Goal: Task Accomplishment & Management: Use online tool/utility

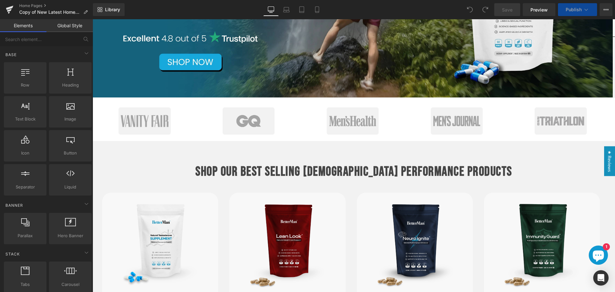
scroll to position [256, 0]
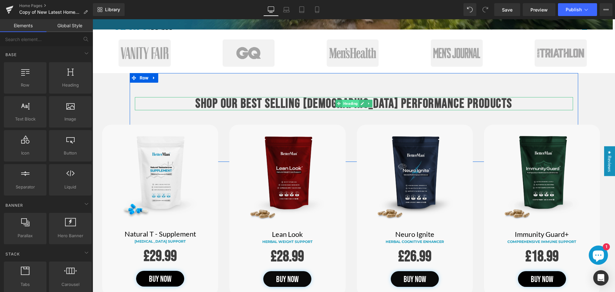
click at [348, 104] on span "Heading" at bounding box center [350, 104] width 17 height 8
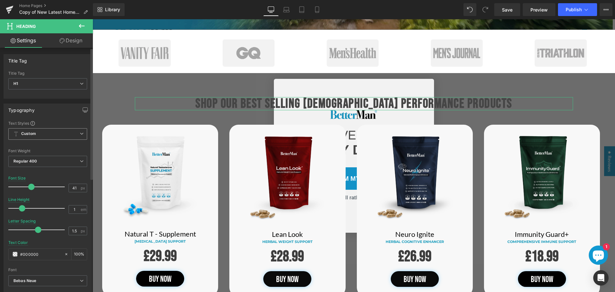
click at [51, 133] on span "Custom Setup Global Style" at bounding box center [47, 134] width 79 height 12
click at [54, 118] on div "Typography Text Styles Custom Custom Setup Global Style Custom Setup Global Sty…" at bounding box center [47, 210] width 86 height 215
click at [49, 130] on span "Custom Setup Global Style" at bounding box center [47, 134] width 79 height 12
click at [51, 268] on div "Font" at bounding box center [46, 269] width 76 height 4
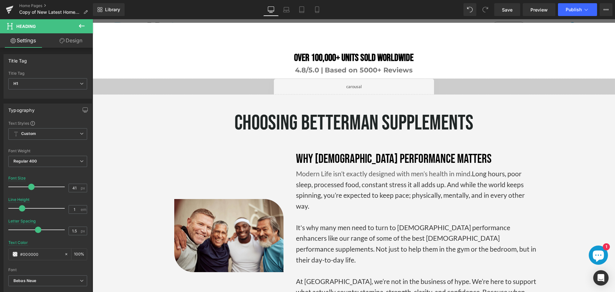
scroll to position [1152, 0]
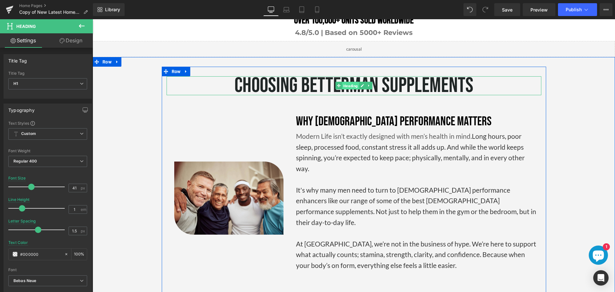
click at [343, 82] on span "Heading" at bounding box center [350, 86] width 17 height 8
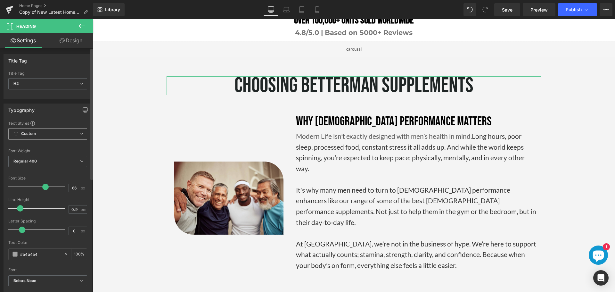
click at [82, 134] on span "Custom Setup Global Style" at bounding box center [47, 134] width 79 height 12
click at [81, 121] on div "Text Styles" at bounding box center [46, 122] width 76 height 5
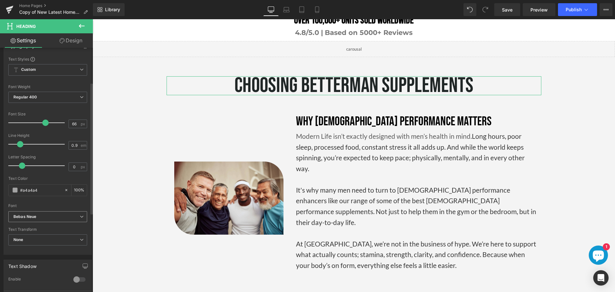
click at [46, 215] on b "Bebas Neue" at bounding box center [46, 216] width 66 height 5
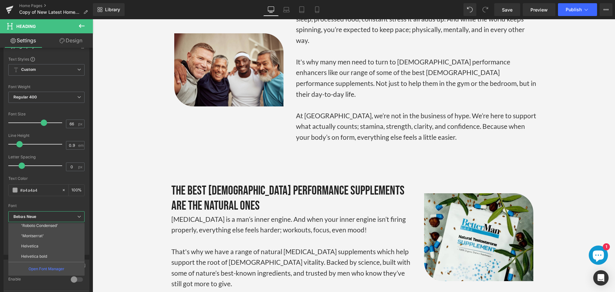
scroll to position [1440, 0]
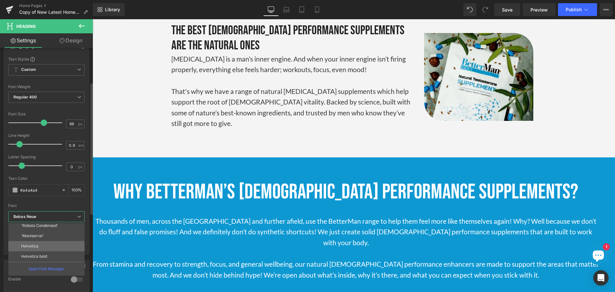
click at [34, 248] on li "Helvetica" at bounding box center [47, 246] width 79 height 10
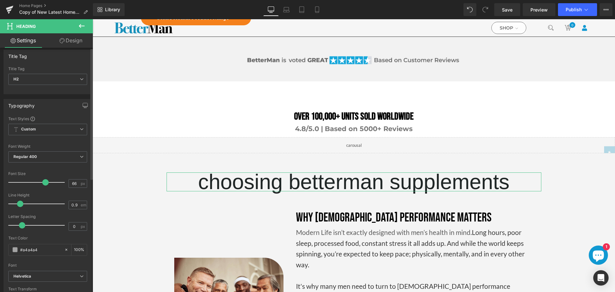
scroll to position [0, 0]
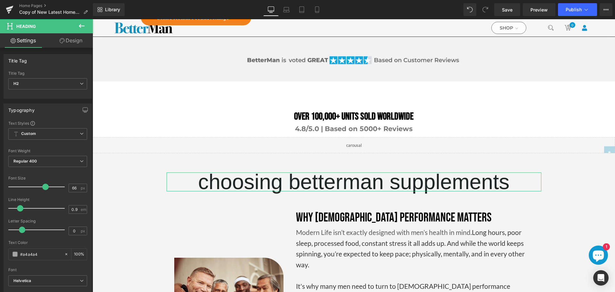
click at [68, 38] on link "Design" at bounding box center [71, 40] width 46 height 14
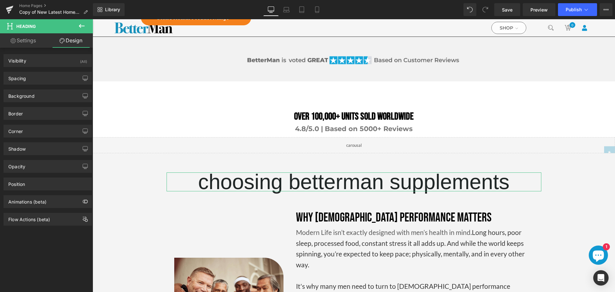
click at [36, 40] on link "Settings" at bounding box center [23, 40] width 46 height 14
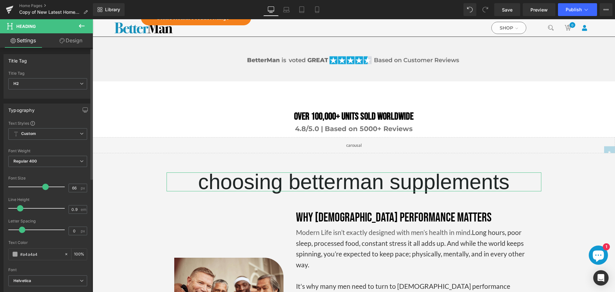
click at [83, 145] on div at bounding box center [47, 145] width 79 height 4
click at [55, 160] on span "Regular 400" at bounding box center [47, 161] width 79 height 11
click at [77, 147] on div at bounding box center [47, 145] width 79 height 4
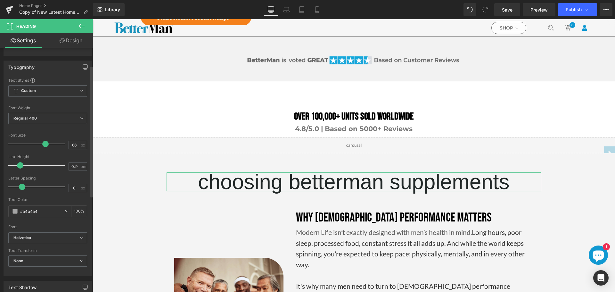
scroll to position [64, 0]
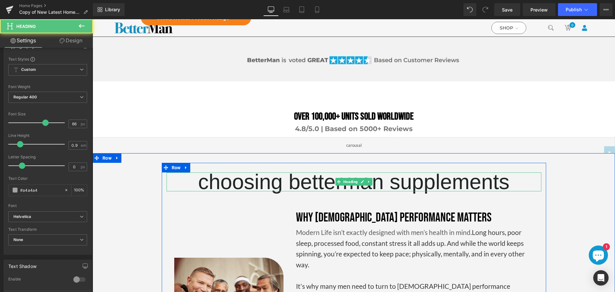
click at [282, 170] on span "choosing betterman supplements" at bounding box center [353, 182] width 311 height 24
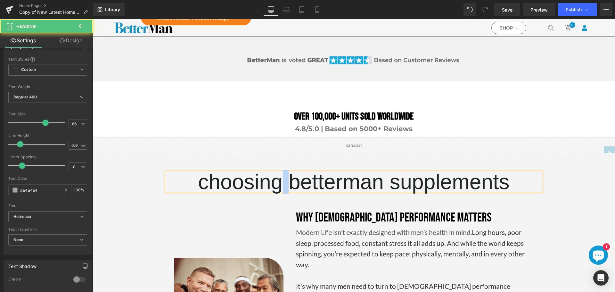
click at [281, 170] on span "choosing betterman supplements" at bounding box center [353, 182] width 311 height 24
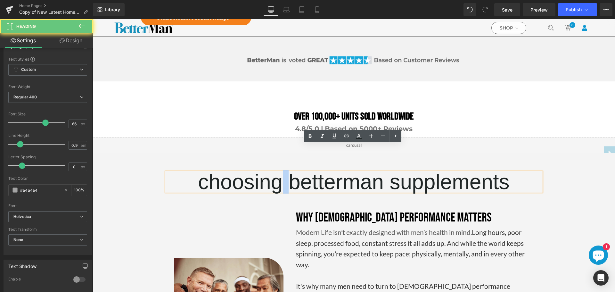
click at [281, 170] on span "choosing betterman supplements" at bounding box center [353, 182] width 311 height 24
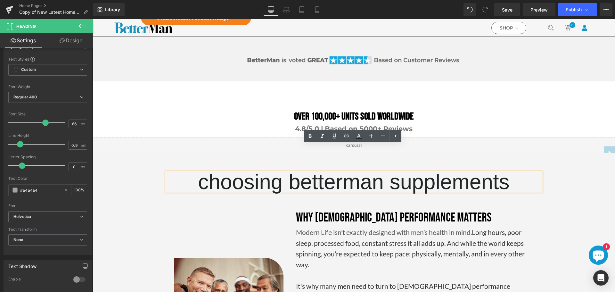
click at [299, 170] on span "choosing betterman supplements" at bounding box center [353, 182] width 311 height 24
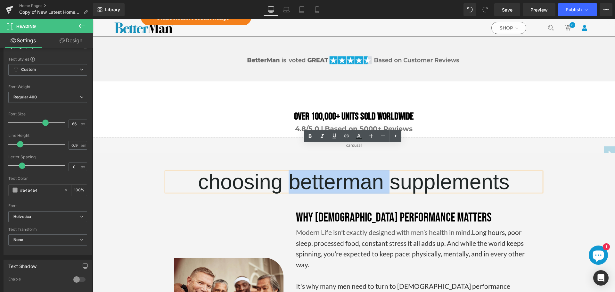
click at [299, 170] on span "choosing betterman supplements" at bounding box center [353, 182] width 311 height 24
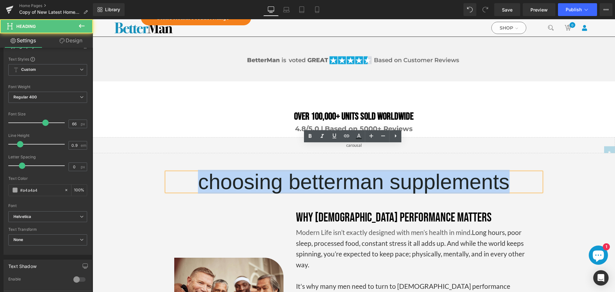
click at [299, 170] on span "choosing betterman supplements" at bounding box center [353, 182] width 311 height 24
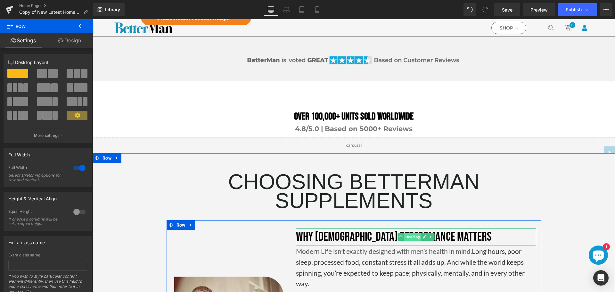
click at [407, 233] on span "Heading" at bounding box center [412, 237] width 17 height 8
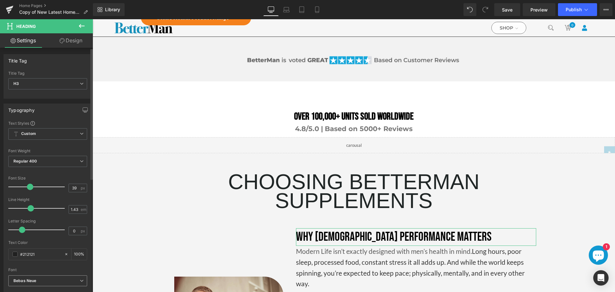
click at [67, 278] on b "Bebas Neue" at bounding box center [46, 280] width 66 height 5
click at [125, 230] on body "🔄 SUBSCRIBE & SAVE 20%. FREE SHIPPING OVER £39.99 - WORLDWIDE DELIVERY x" at bounding box center [354, 114] width 522 height 2303
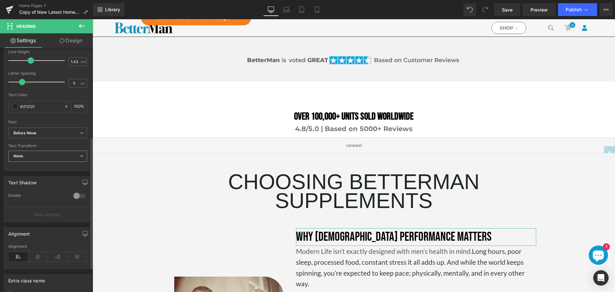
scroll to position [146, 0]
click at [52, 136] on b "Bebas Neue" at bounding box center [46, 134] width 66 height 5
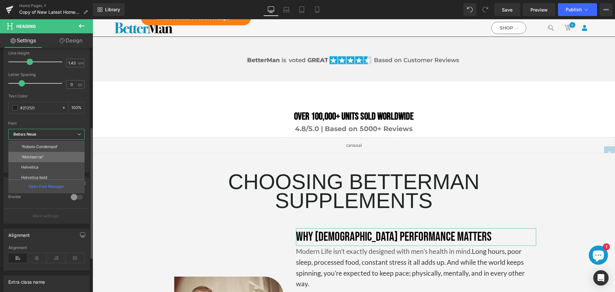
scroll to position [115, 0]
click at [44, 161] on li "Helvetica" at bounding box center [47, 163] width 79 height 10
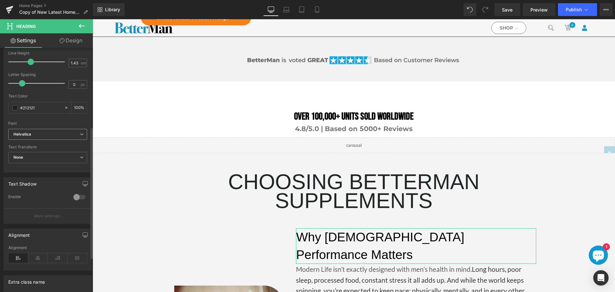
click at [43, 131] on span "Helvetica" at bounding box center [47, 134] width 79 height 11
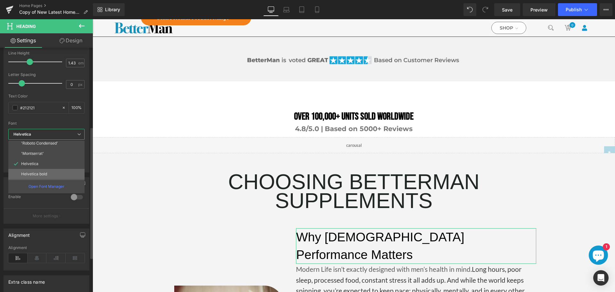
click at [35, 172] on p "Helvetica bold" at bounding box center [34, 174] width 26 height 4
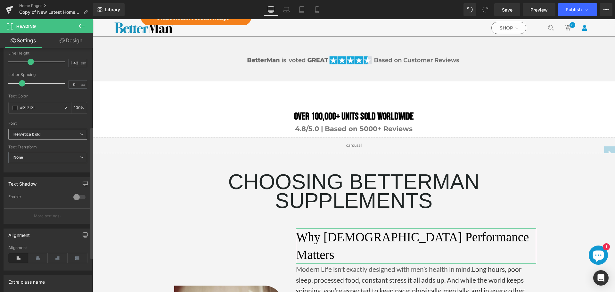
click at [54, 133] on b "Helvetica bold" at bounding box center [46, 134] width 66 height 5
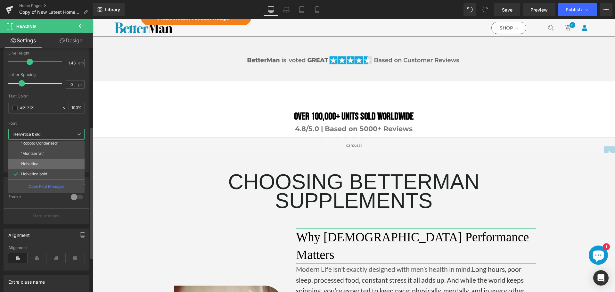
click at [36, 165] on p "Helvetica" at bounding box center [29, 163] width 17 height 4
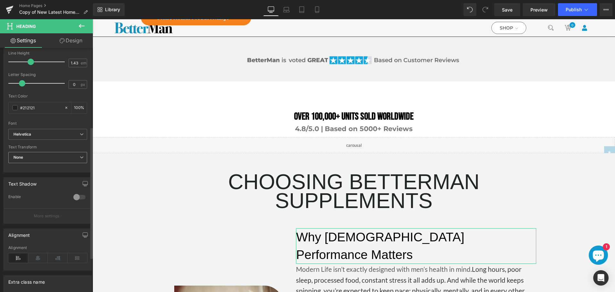
click at [46, 157] on span "None" at bounding box center [47, 157] width 79 height 11
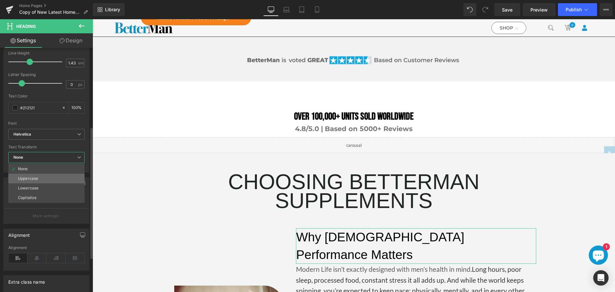
click at [35, 177] on div "Uppercase" at bounding box center [28, 178] width 20 height 4
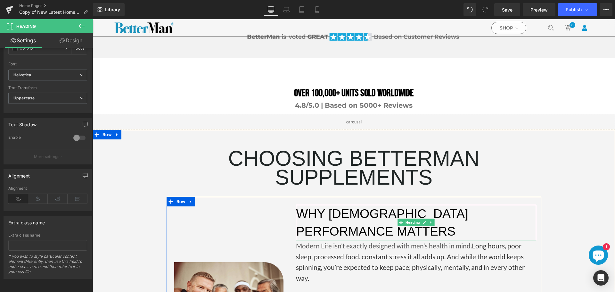
scroll to position [1088, 0]
